Goal: Task Accomplishment & Management: Manage account settings

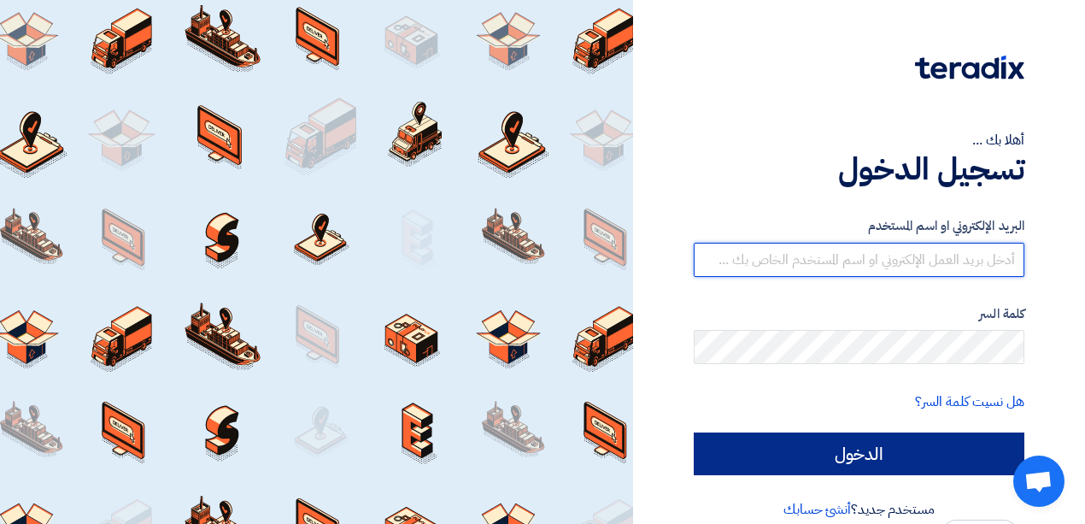
type input "[EMAIL_ADDRESS][DOMAIN_NAME]"
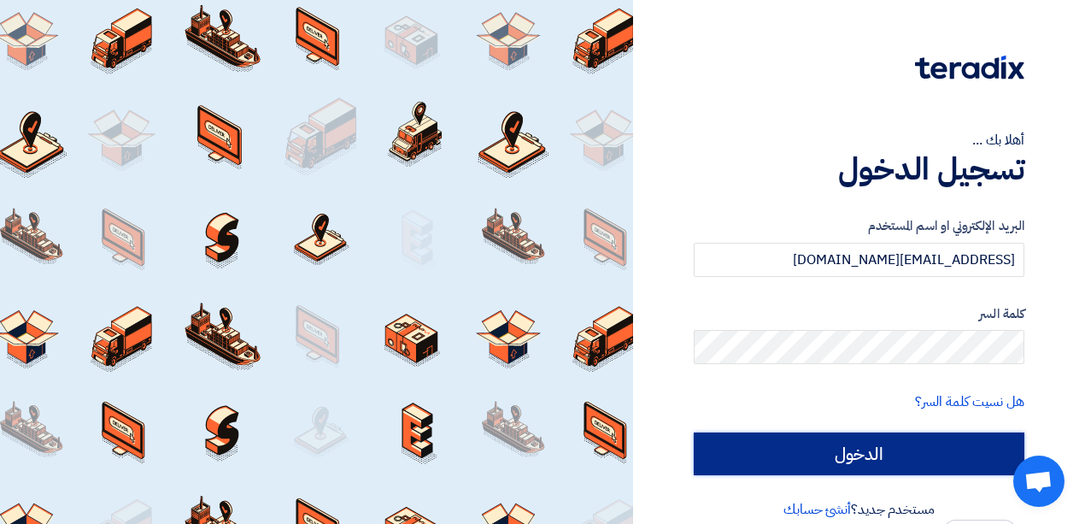
click at [795, 453] on input "الدخول" at bounding box center [859, 453] width 331 height 43
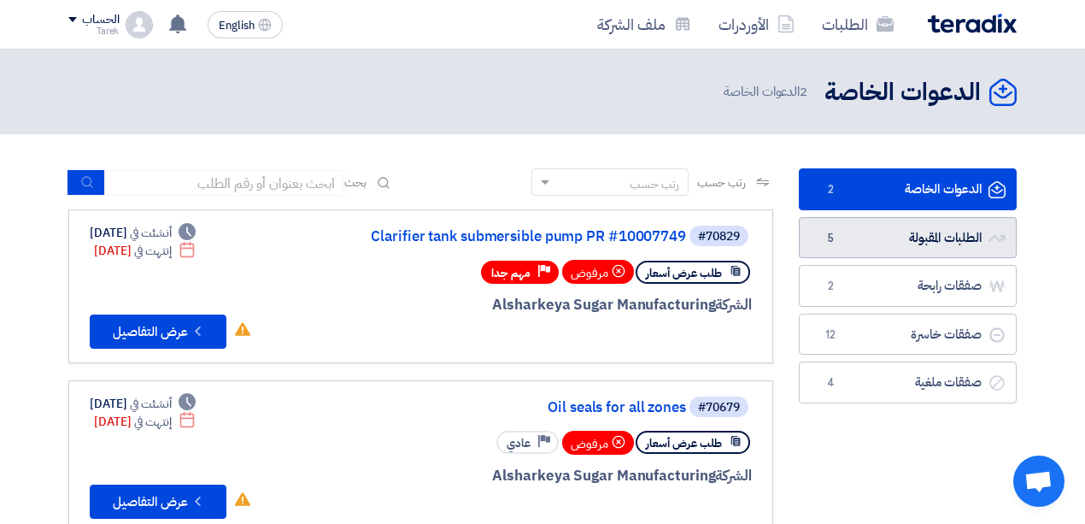
click at [907, 232] on link "الطلبات المقبولة الطلبات المقبولة 5" at bounding box center [908, 238] width 218 height 42
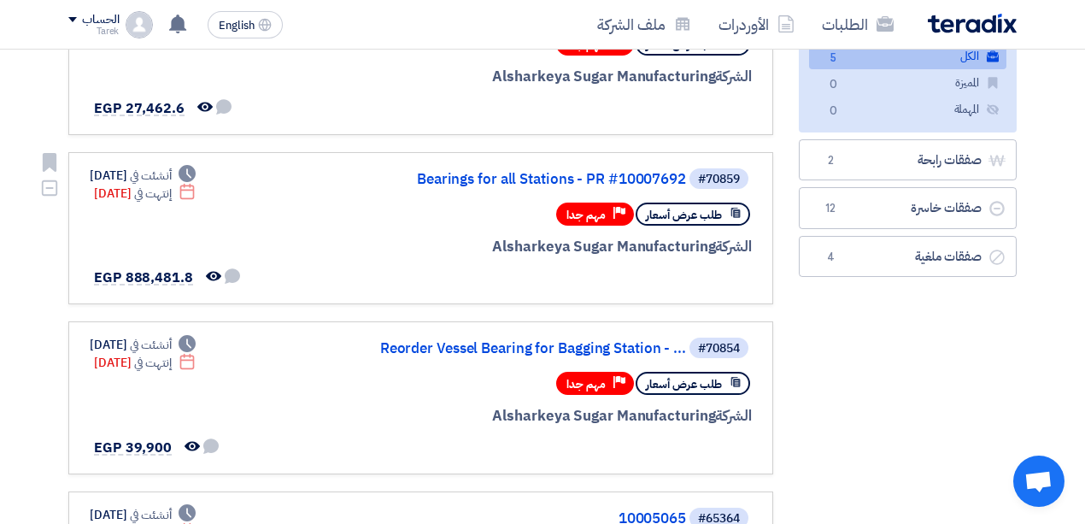
scroll to position [285, 0]
